Goal: Check status: Check status

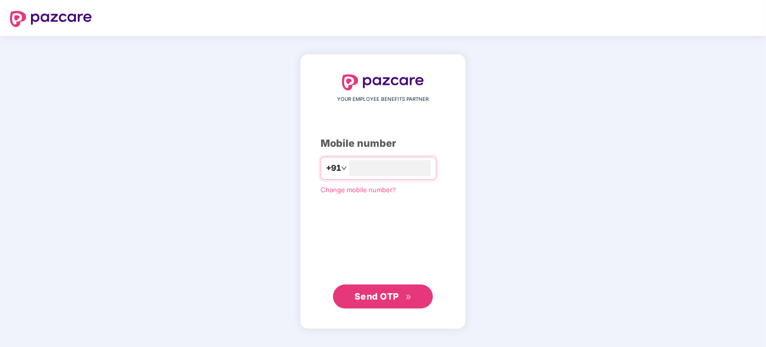
type input "**********"
click at [378, 290] on span "Send OTP" at bounding box center [383, 296] width 57 height 14
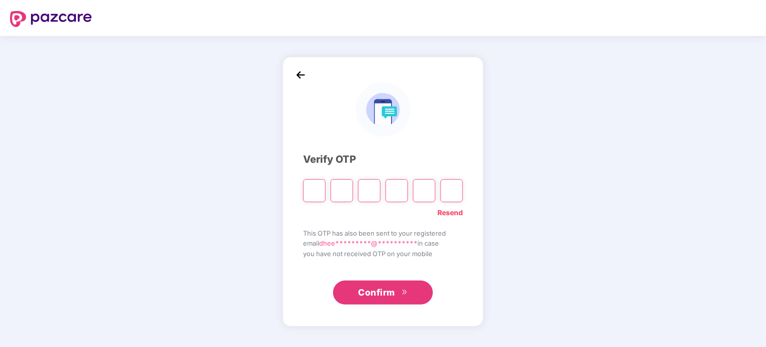
type input "*"
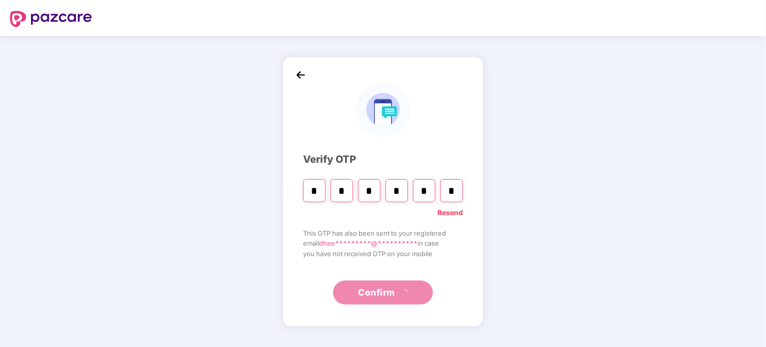
type input "*"
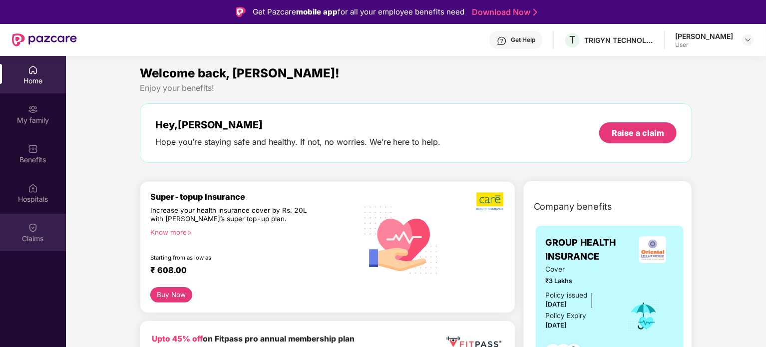
click at [36, 226] on img at bounding box center [33, 228] width 10 height 10
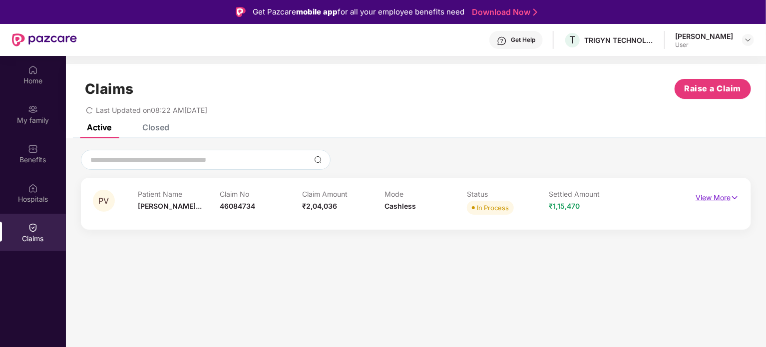
click at [727, 197] on p "View More" at bounding box center [717, 196] width 43 height 13
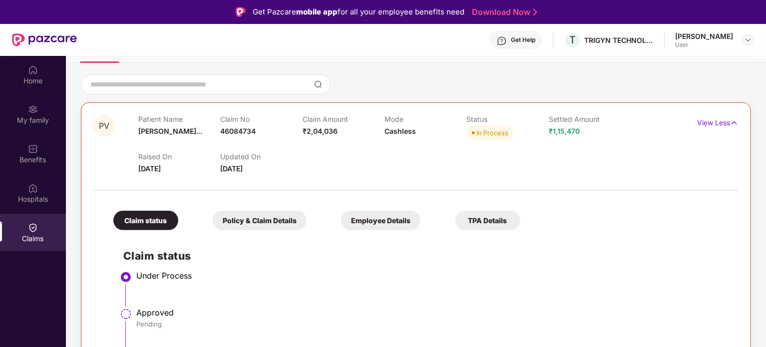
scroll to position [56, 0]
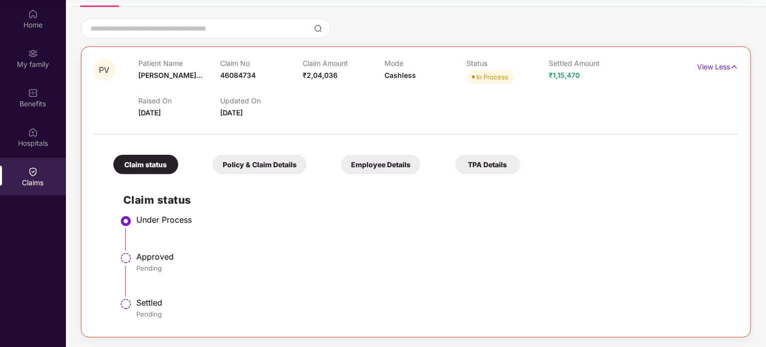
click at [266, 165] on div "Policy & Claim Details" at bounding box center [260, 164] width 94 height 19
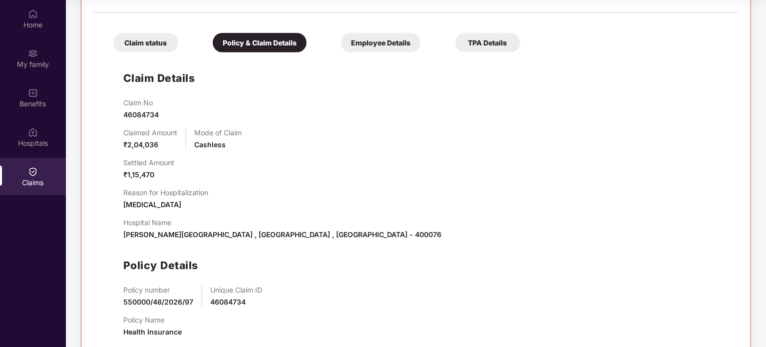
scroll to position [218, 0]
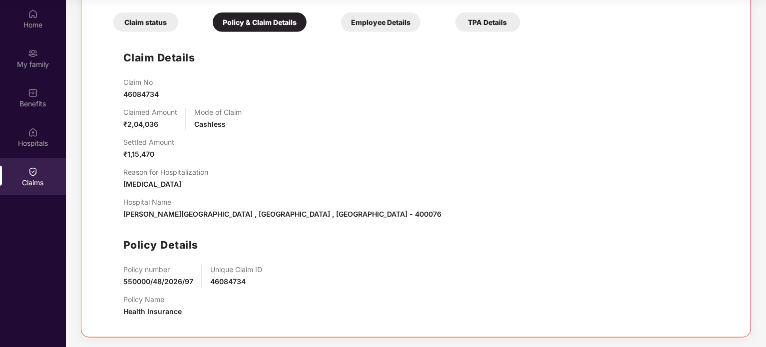
click at [376, 24] on div "Employee Details" at bounding box center [380, 21] width 79 height 19
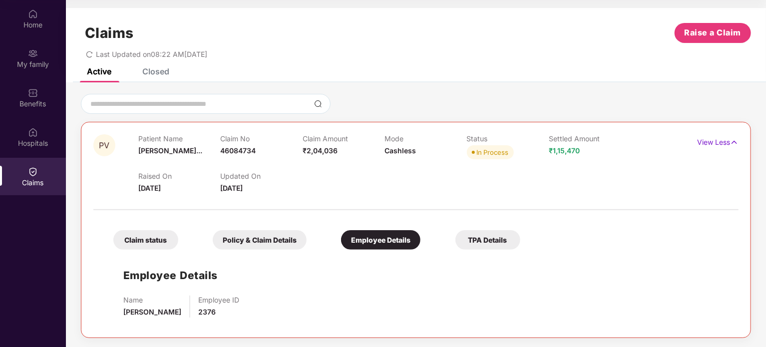
scroll to position [0, 0]
click at [483, 244] on div "TPA Details" at bounding box center [488, 239] width 65 height 19
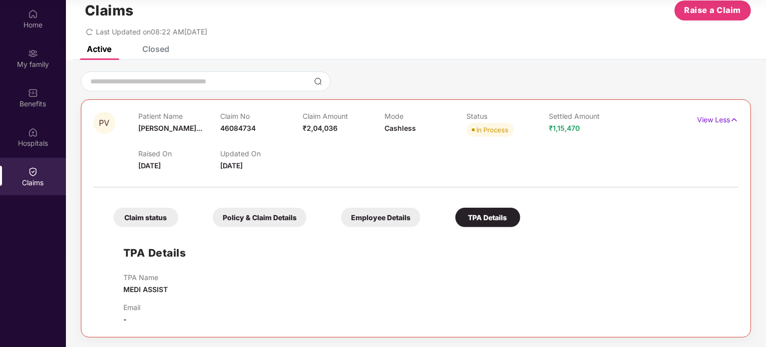
scroll to position [0, 0]
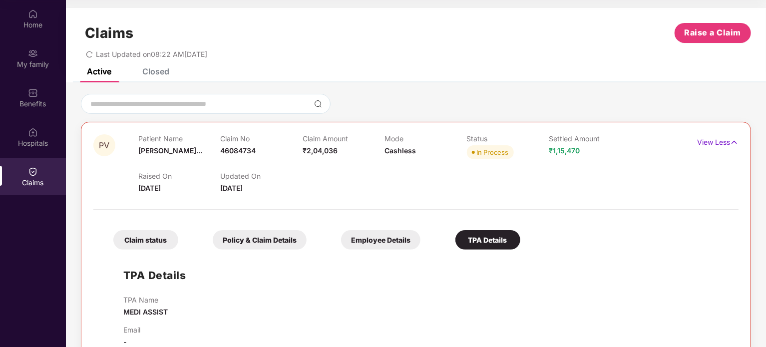
click at [156, 74] on div "Closed" at bounding box center [155, 71] width 27 height 10
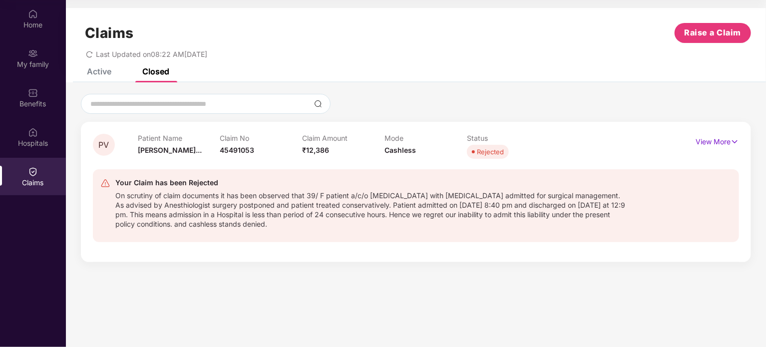
click at [101, 71] on div "Active" at bounding box center [99, 71] width 24 height 10
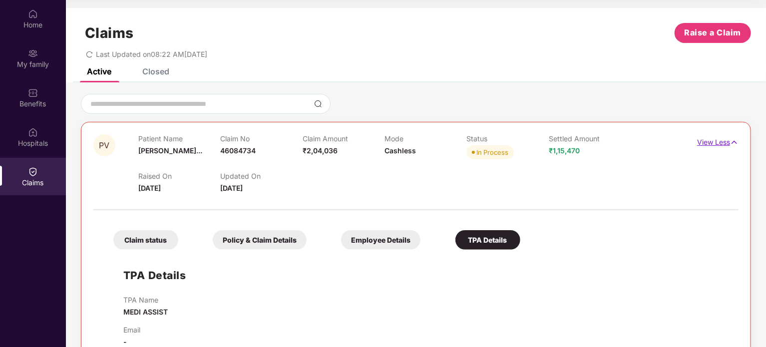
click at [733, 143] on img at bounding box center [734, 142] width 8 height 11
